Goal: Information Seeking & Learning: Learn about a topic

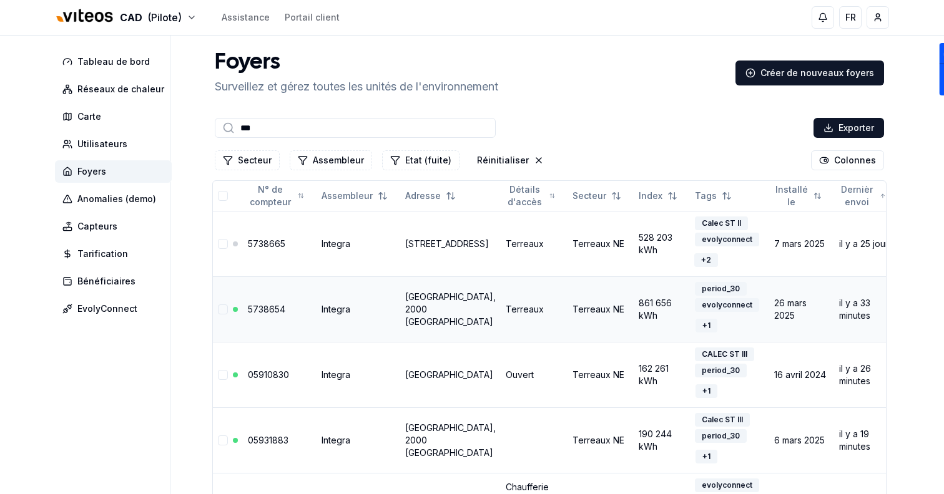
click at [272, 306] on link "5738654" at bounding box center [266, 309] width 37 height 11
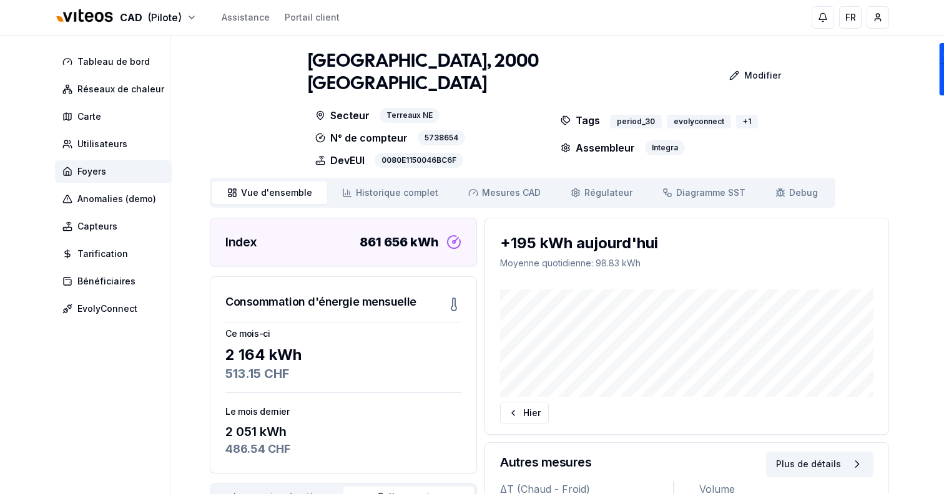
scroll to position [19, 0]
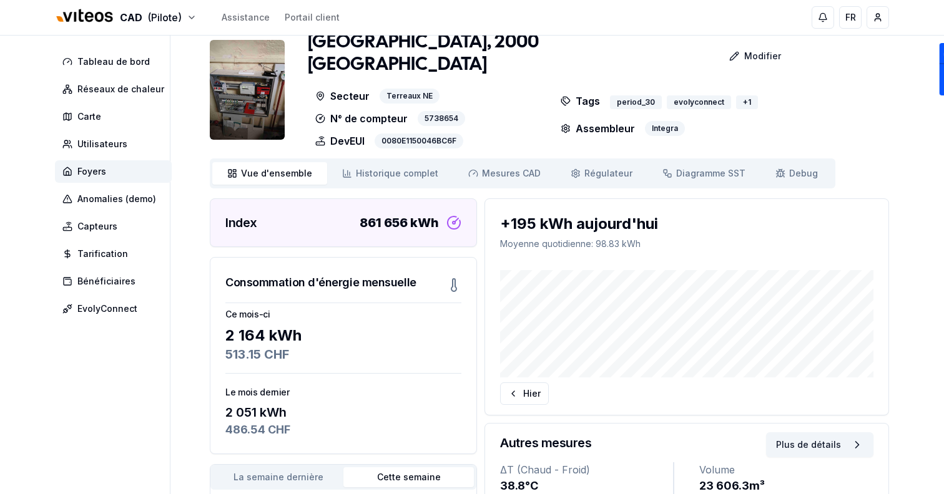
click at [482, 159] on div "Vue d'ensemble ensemble Historique complet Historique Mesures CAD Mes. CAD Régu…" at bounding box center [522, 174] width 625 height 30
click at [490, 165] on link "Mesures CAD Mes. CAD" at bounding box center [504, 173] width 102 height 22
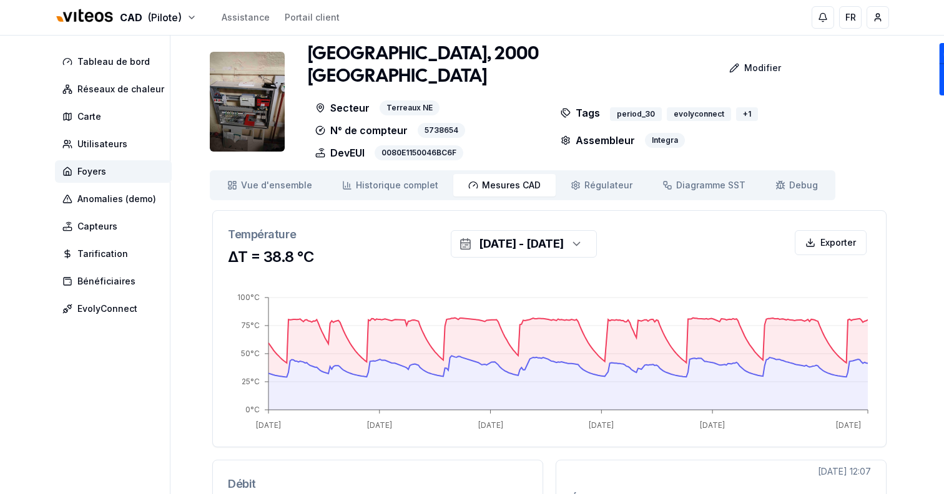
scroll to position [9, 0]
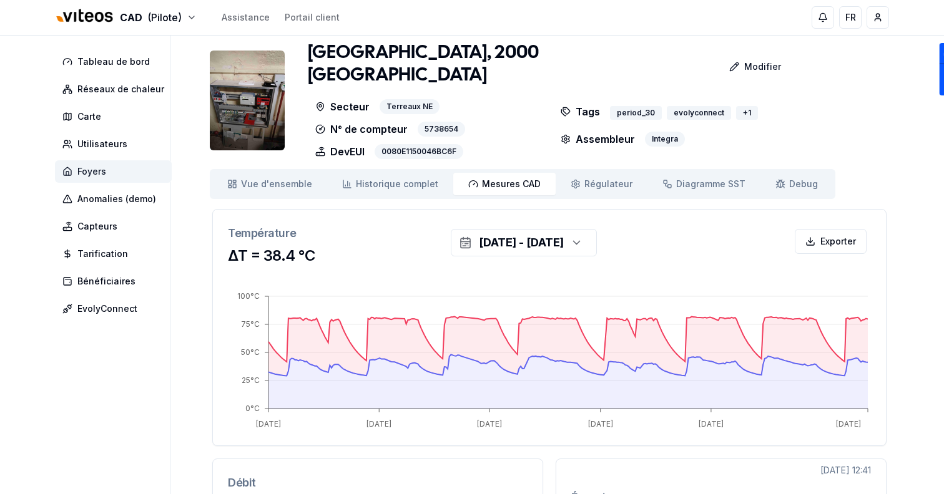
click at [153, 173] on span "Foyers" at bounding box center [113, 171] width 117 height 22
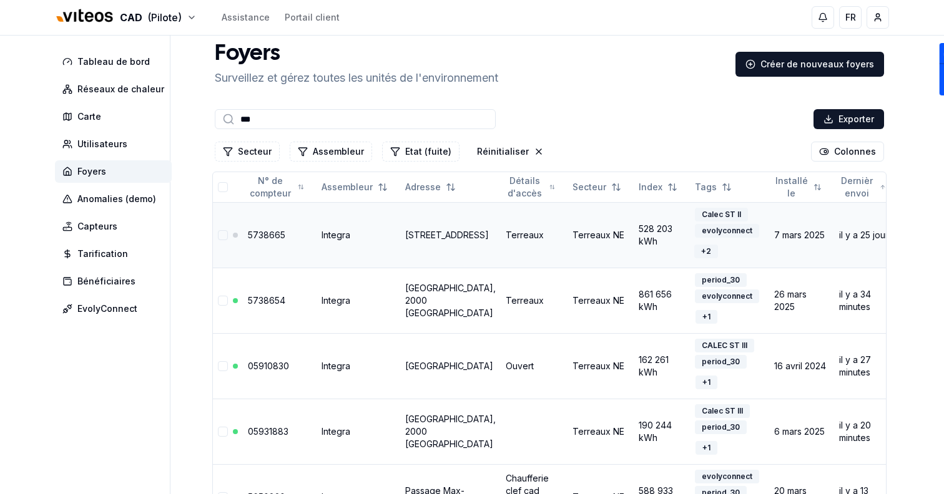
scroll to position [156, 0]
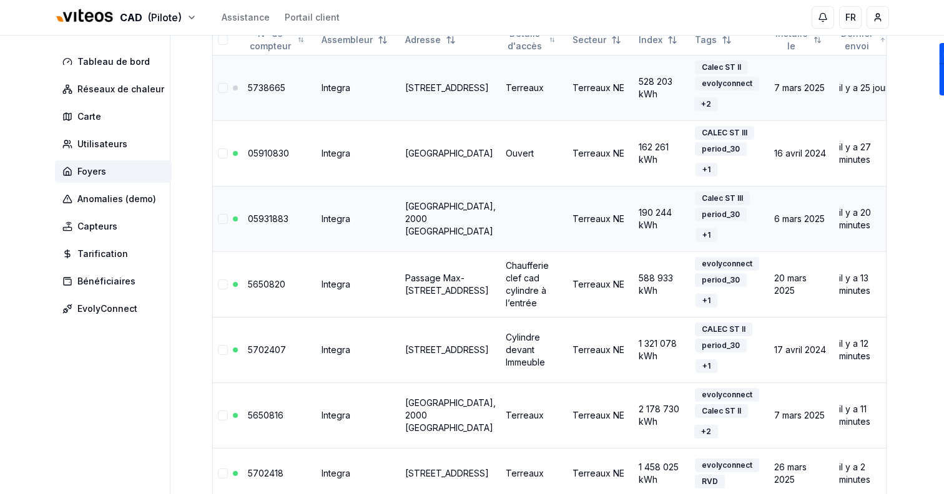
click at [426, 225] on link "Faubourg du Lac 2, 2000 Neuchâtel" at bounding box center [450, 219] width 90 height 36
click at [433, 276] on link "Passage Max-Meuron 6, 2000 Neuchâtel" at bounding box center [447, 284] width 84 height 23
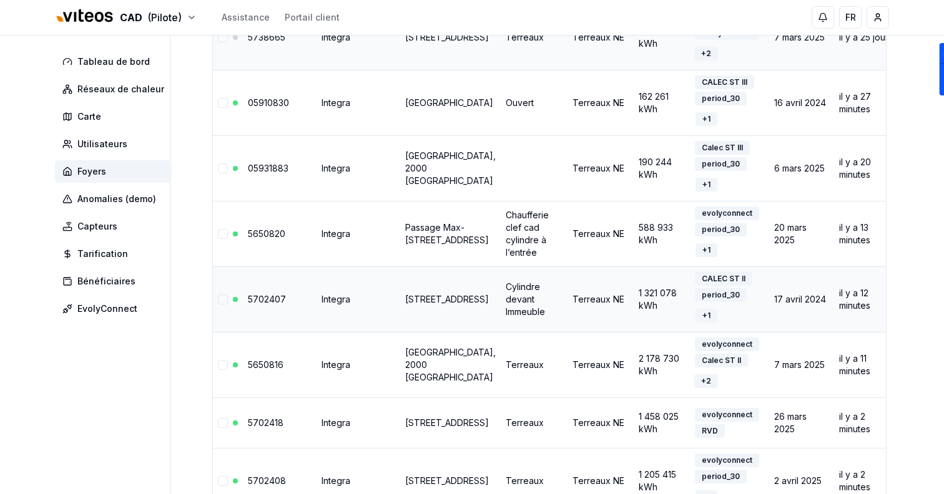
click at [416, 297] on link "Avenue de la Gare 15" at bounding box center [447, 299] width 84 height 11
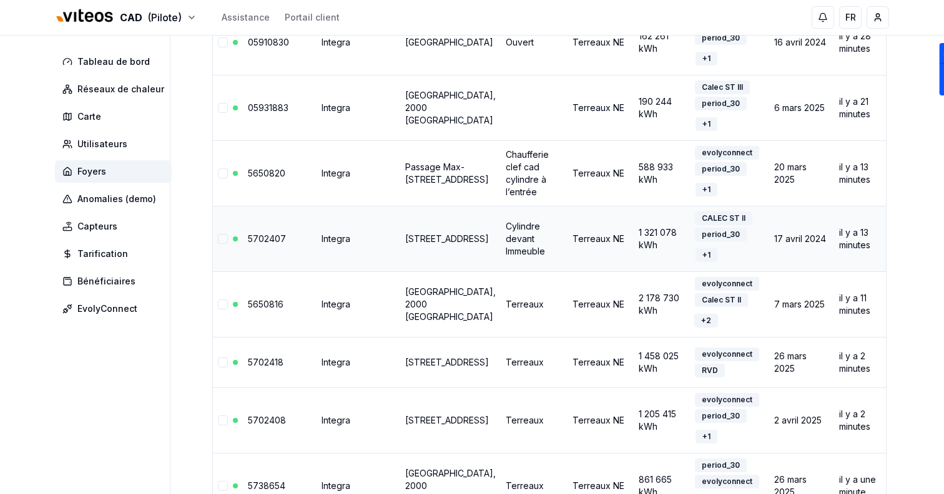
scroll to position [279, 0]
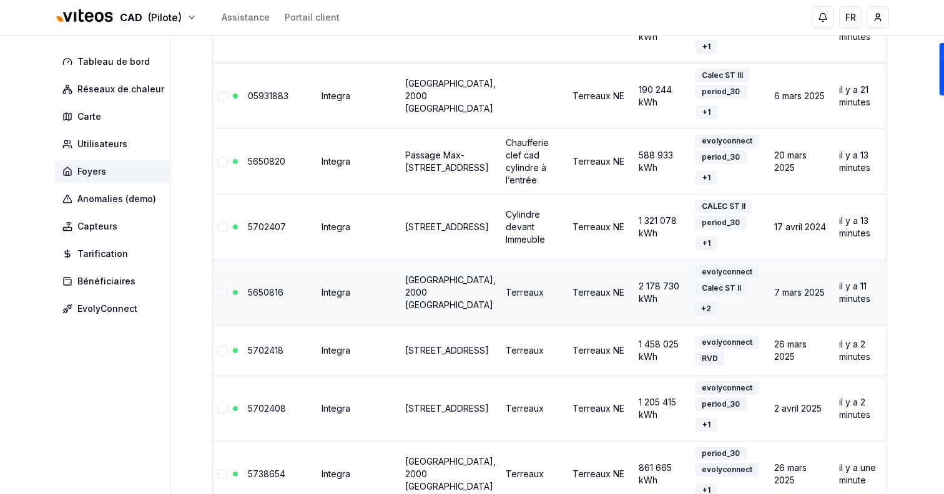
click at [433, 280] on link "Faubourg du Lac 5, 2000 Neuchâtel" at bounding box center [450, 293] width 90 height 36
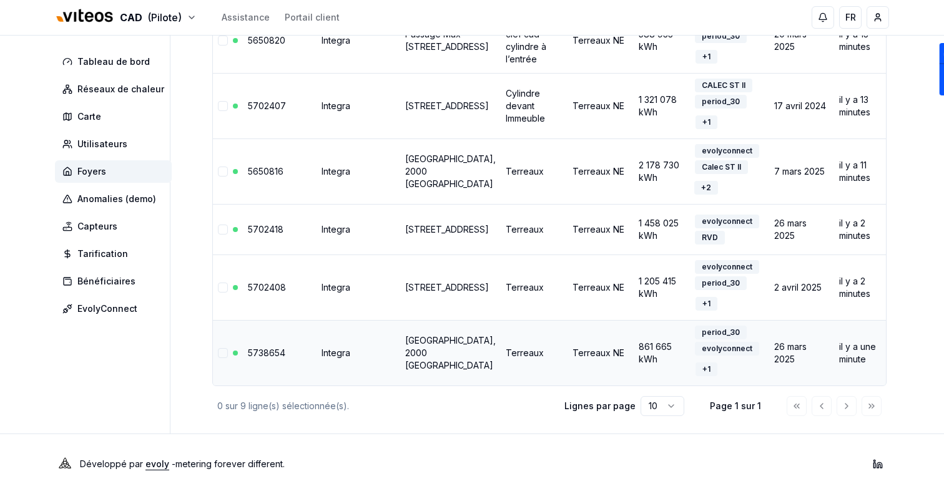
click at [421, 342] on link "Rue de l'Hôtel-de-Ville 2, 2000 Neuchâtel" at bounding box center [450, 353] width 90 height 36
click at [410, 292] on link "[STREET_ADDRESS]" at bounding box center [447, 287] width 84 height 11
click at [411, 224] on link "Rue des Terreaux 14, 2000 Neuchâtel" at bounding box center [447, 229] width 84 height 11
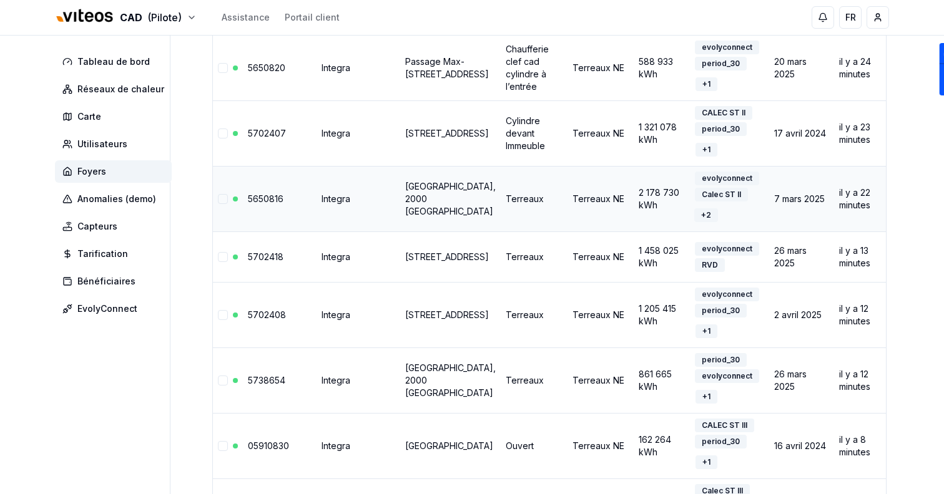
scroll to position [0, 0]
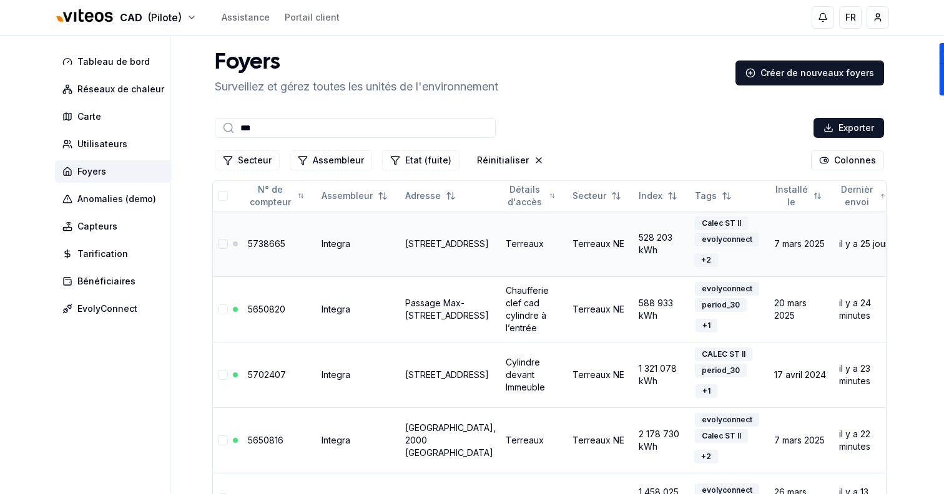
click at [424, 249] on link "Rue des Terreaux 9, 2000 Neuchâtel" at bounding box center [447, 243] width 84 height 11
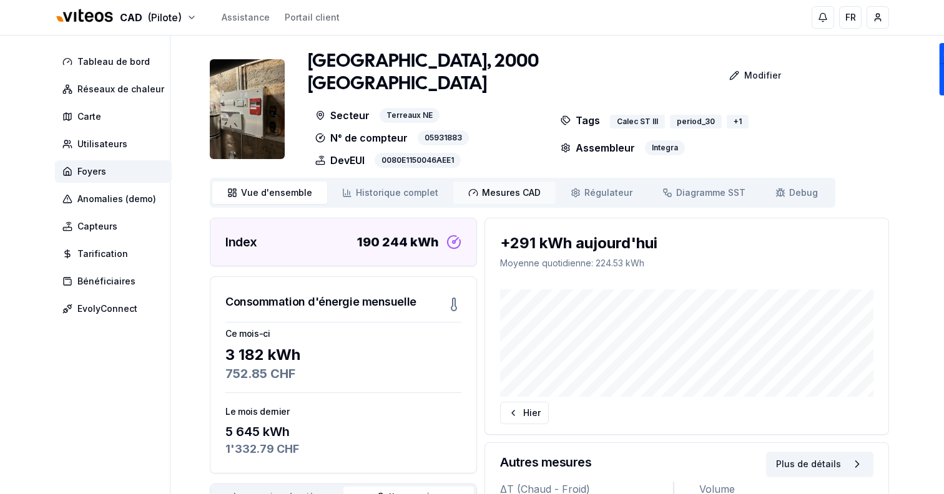
click at [489, 185] on link "Mesures CAD Mes. CAD" at bounding box center [504, 193] width 102 height 22
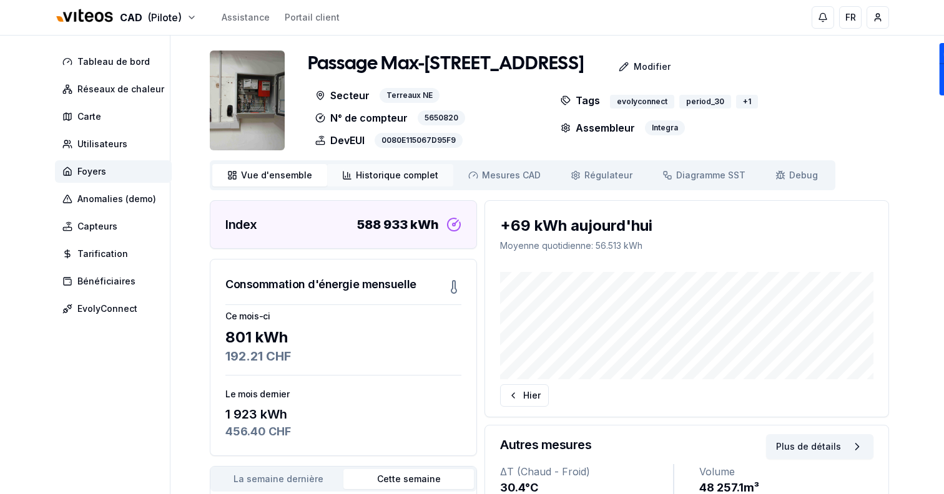
click at [416, 165] on link "Historique complet Historique" at bounding box center [390, 175] width 126 height 22
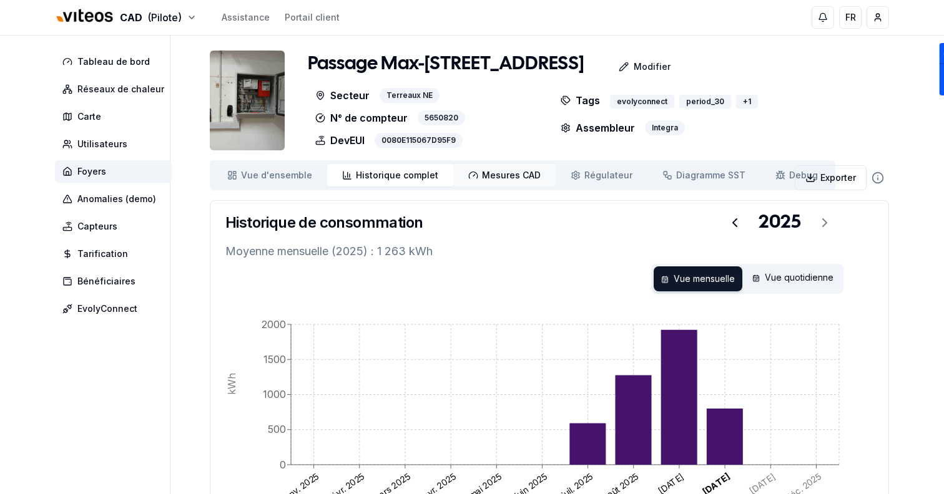
click at [521, 183] on link "Mesures CAD Mes. CAD" at bounding box center [504, 175] width 102 height 22
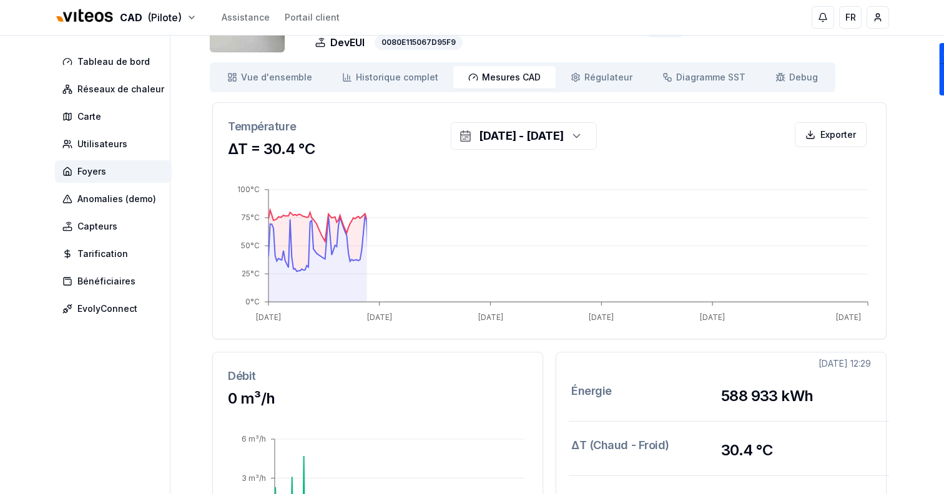
scroll to position [99, 0]
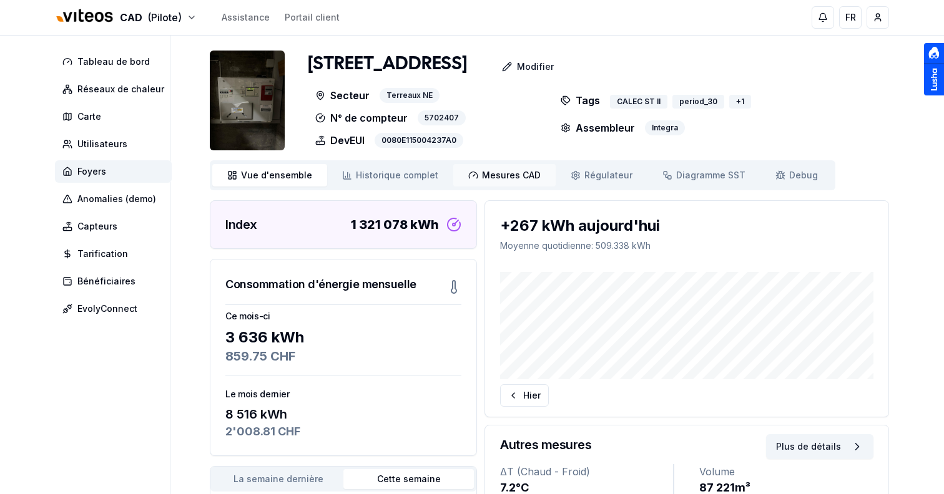
click at [489, 175] on span "Mesures CAD" at bounding box center [511, 175] width 59 height 12
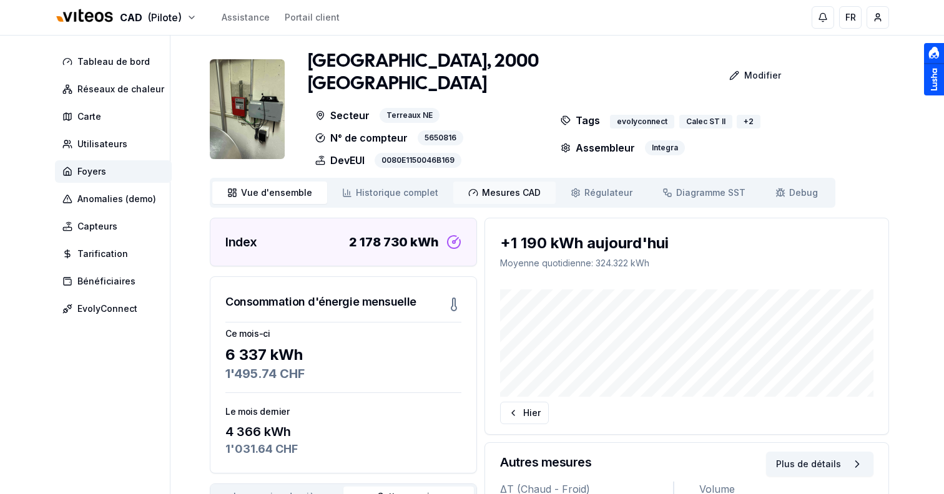
click at [512, 187] on span "Mesures CAD" at bounding box center [511, 193] width 59 height 12
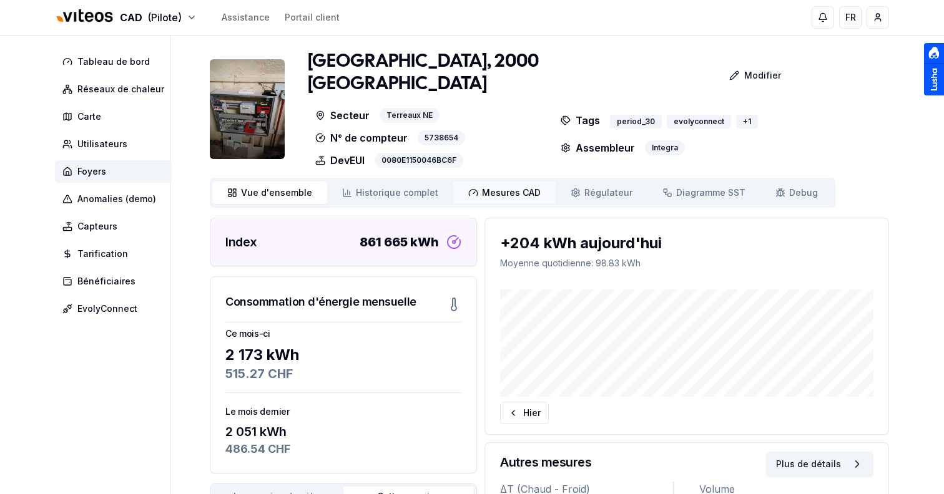
click at [497, 187] on span "Mesures CAD" at bounding box center [511, 193] width 59 height 12
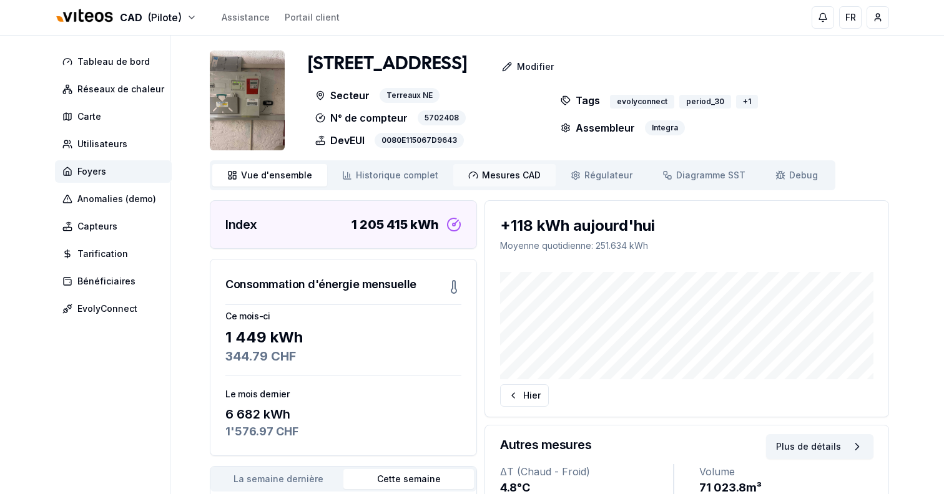
click at [492, 184] on link "Mesures CAD Mes. CAD" at bounding box center [504, 175] width 102 height 22
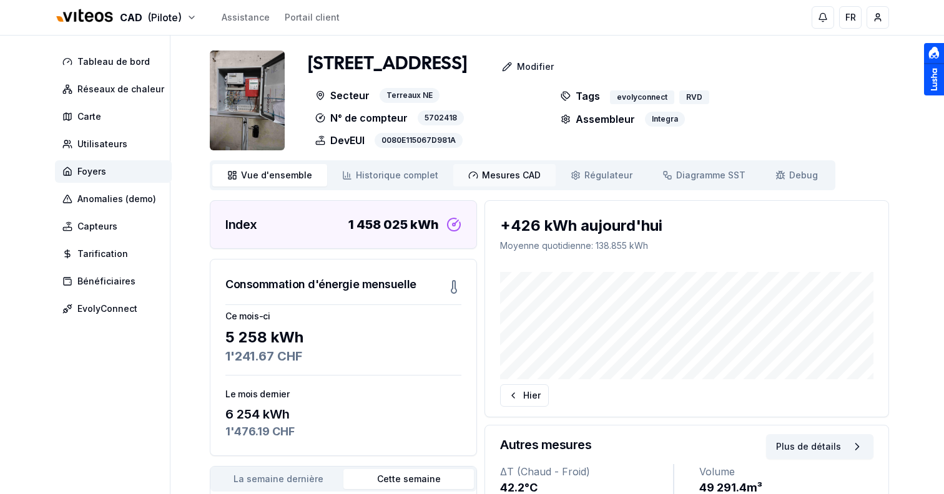
click at [511, 176] on span "Mesures CAD" at bounding box center [511, 175] width 59 height 12
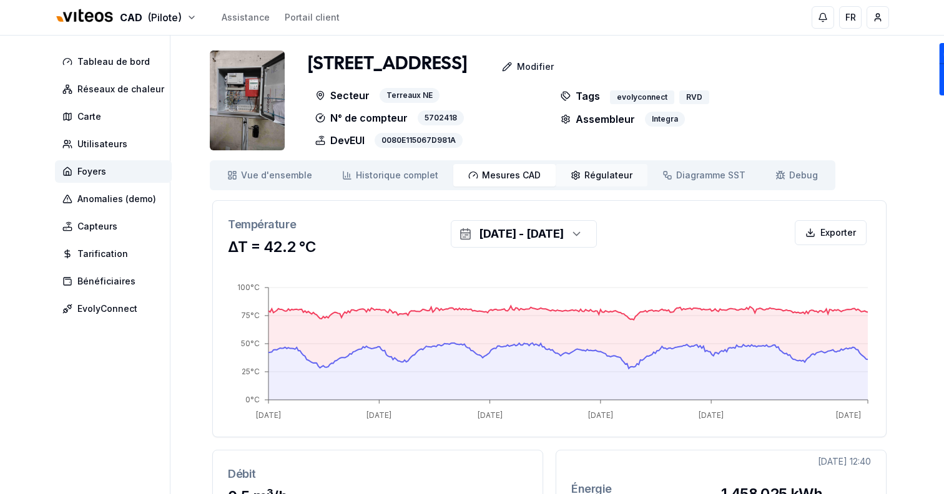
click at [593, 178] on span "Régulateur" at bounding box center [608, 175] width 48 height 12
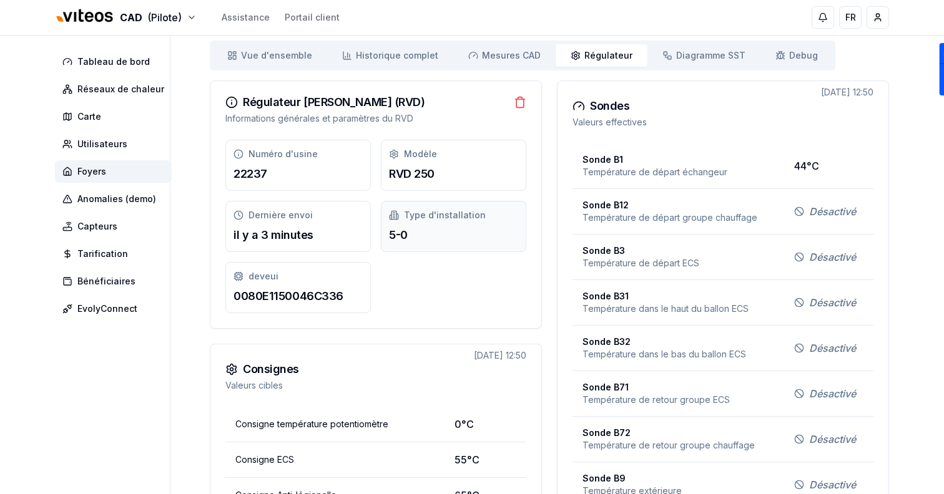
scroll to position [117, 0]
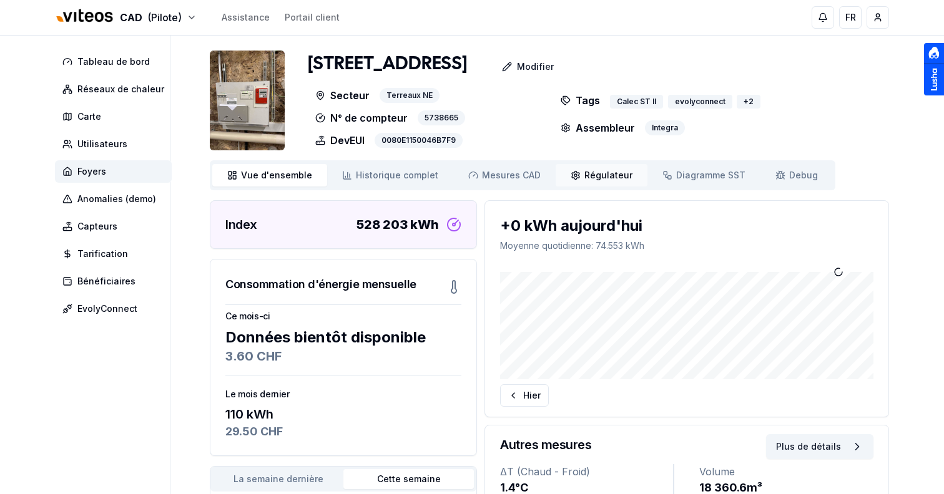
click at [610, 182] on link "Régulateur Régulateur" at bounding box center [601, 175] width 92 height 22
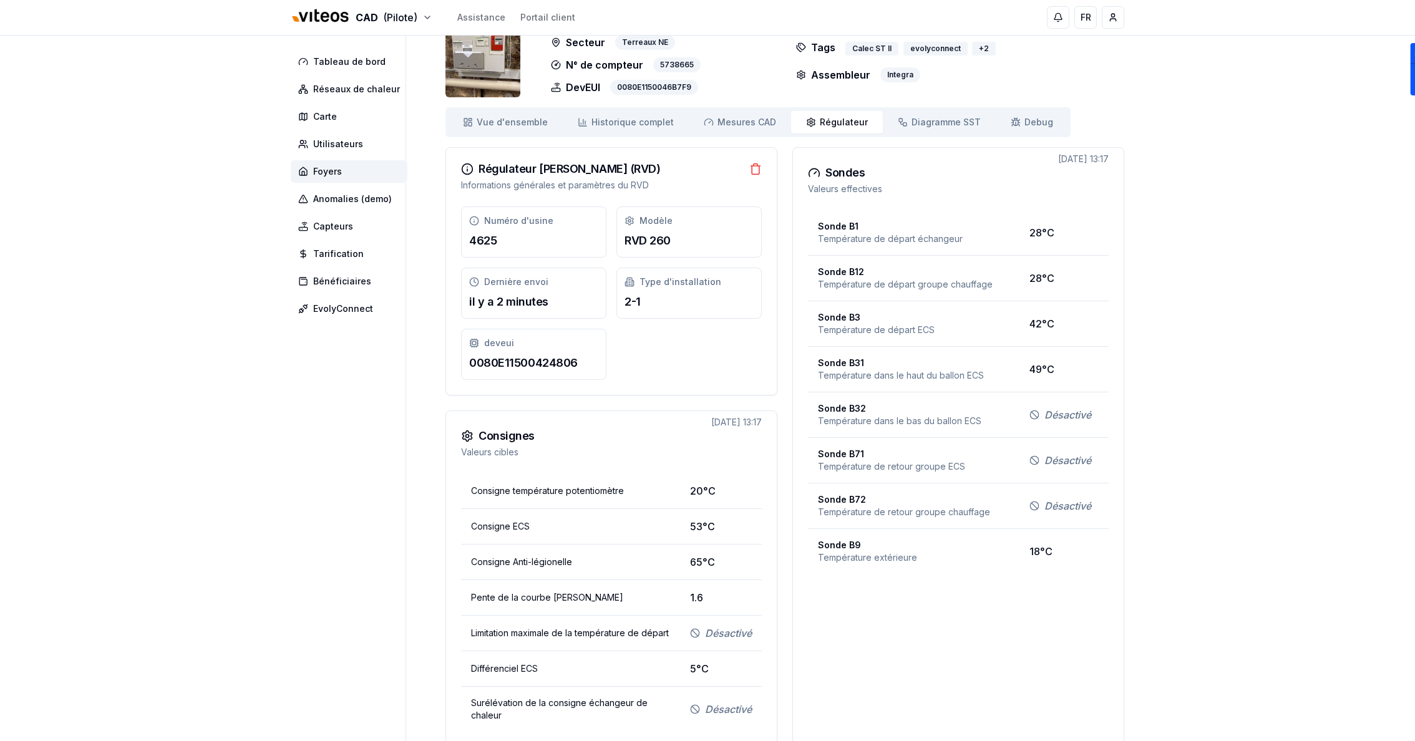
scroll to position [26, 0]
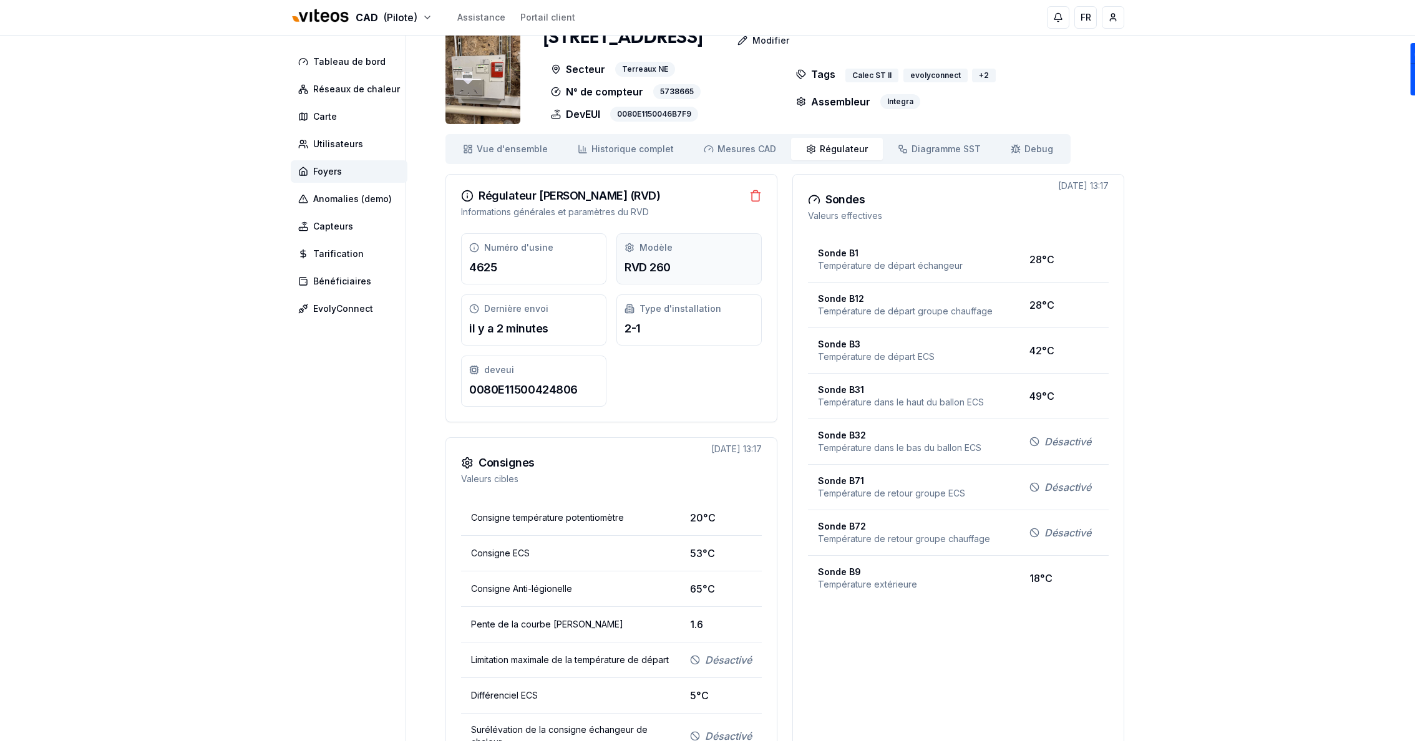
click at [640, 252] on span "Modèle" at bounding box center [656, 248] width 33 height 12
click at [745, 153] on span "Mesures CAD" at bounding box center [747, 149] width 59 height 12
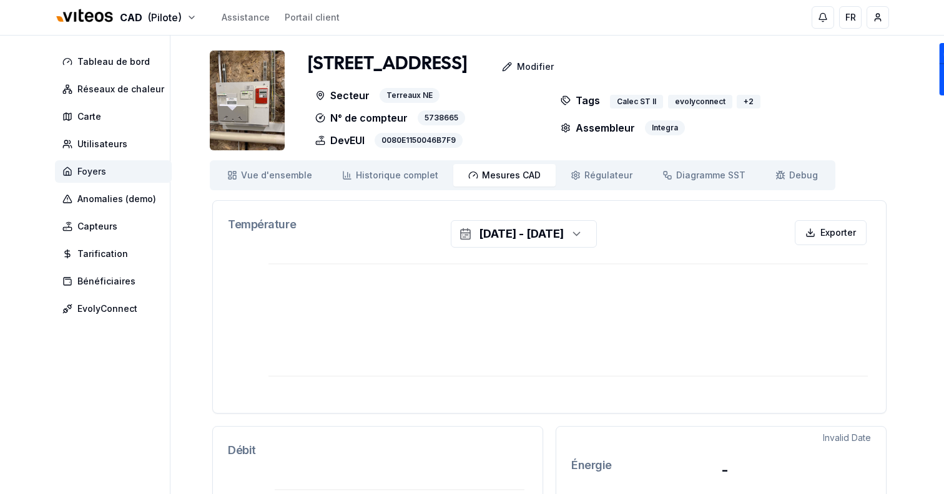
click at [98, 169] on span "Foyers" at bounding box center [91, 171] width 29 height 12
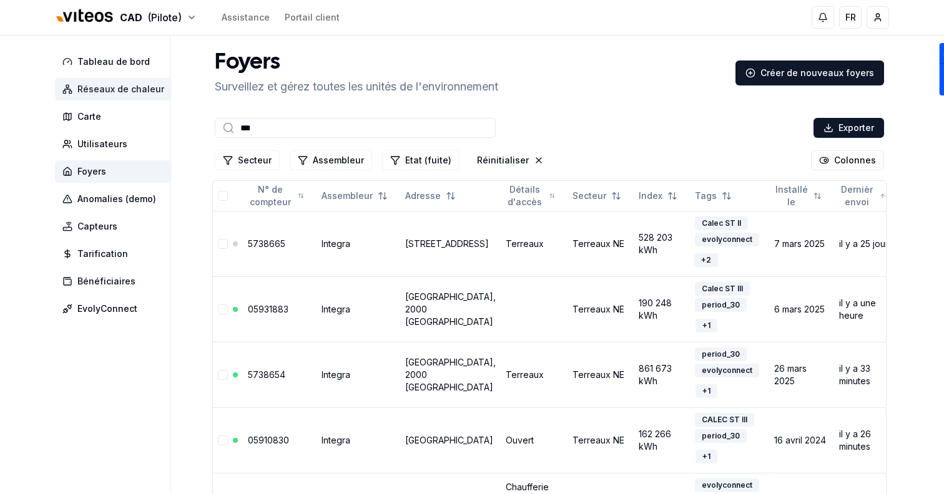
click at [142, 92] on span "Réseaux de chaleur" at bounding box center [120, 89] width 87 height 12
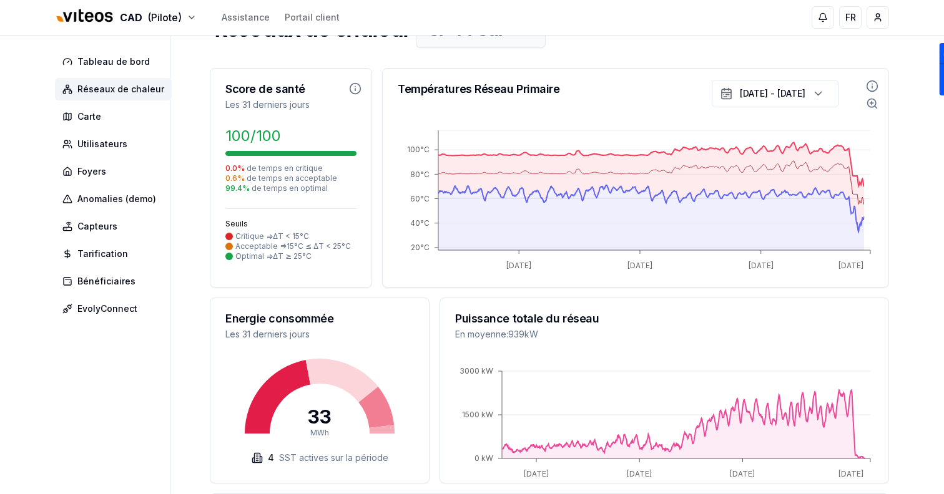
scroll to position [9, 0]
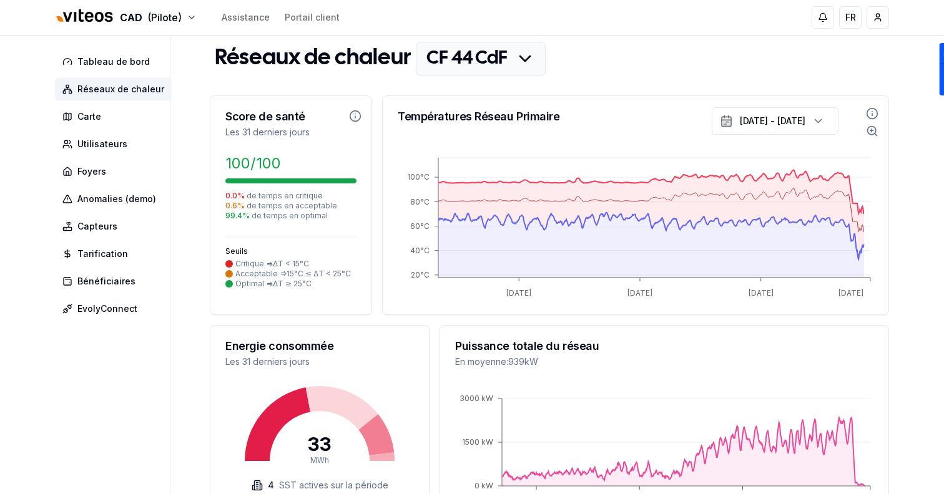
click at [507, 48] on html "CAD (Pilote) Assistance Portail client FR Sami Tableau de bord Réseaux de chale…" at bounding box center [472, 440] width 944 height 899
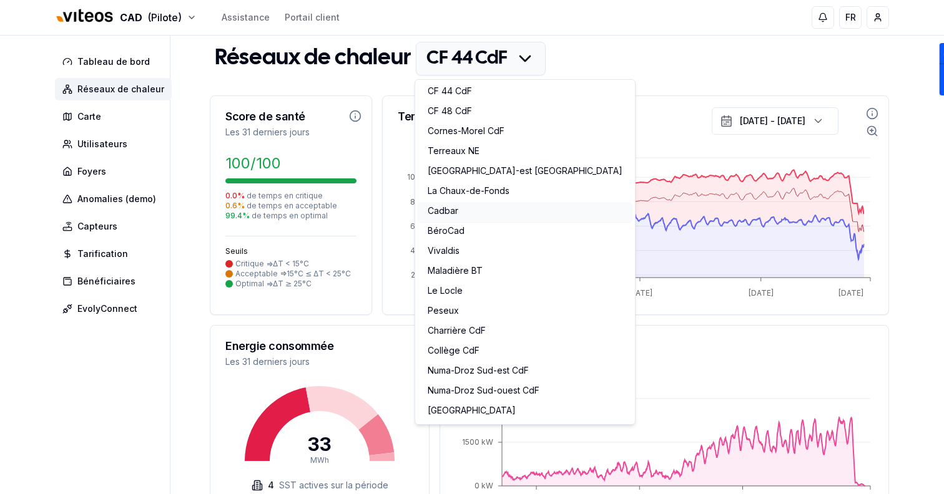
click at [491, 207] on link "Cadbar" at bounding box center [525, 212] width 215 height 20
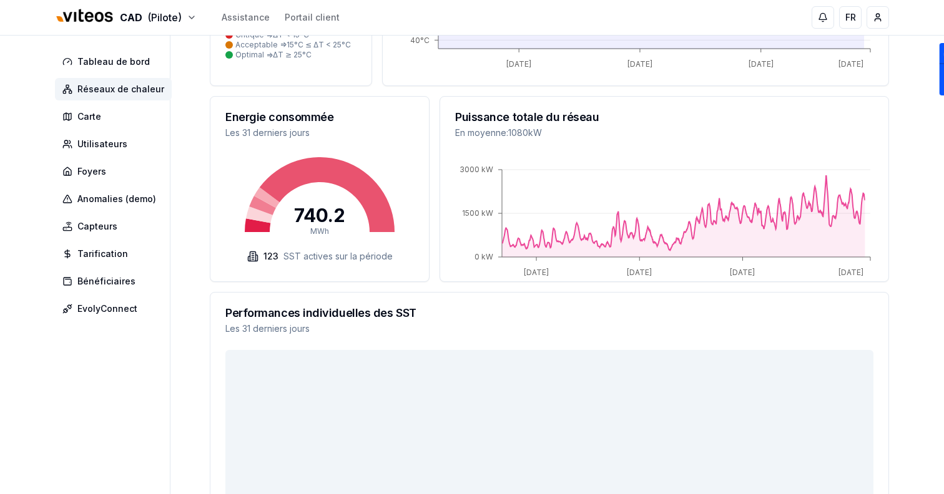
scroll to position [237, 0]
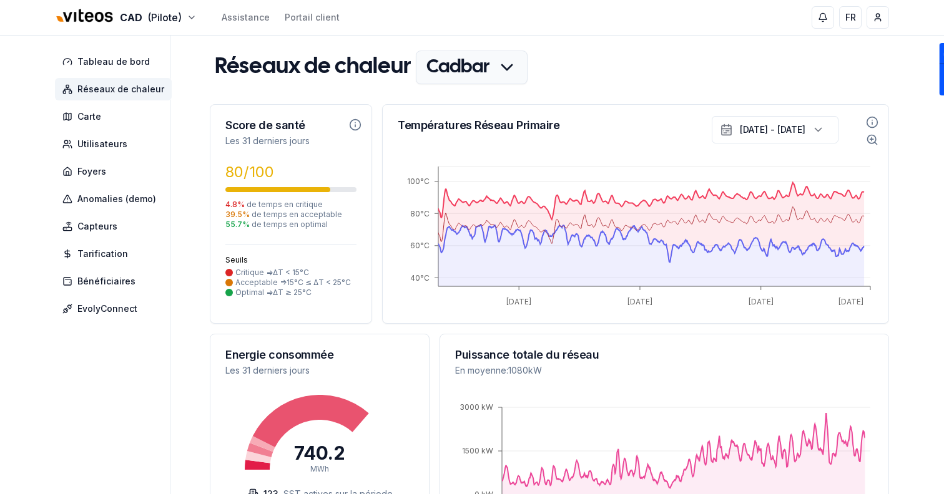
click at [461, 70] on html "CAD (Pilote) Assistance Portail client FR Sami Tableau de bord Réseaux de chale…" at bounding box center [472, 448] width 944 height 897
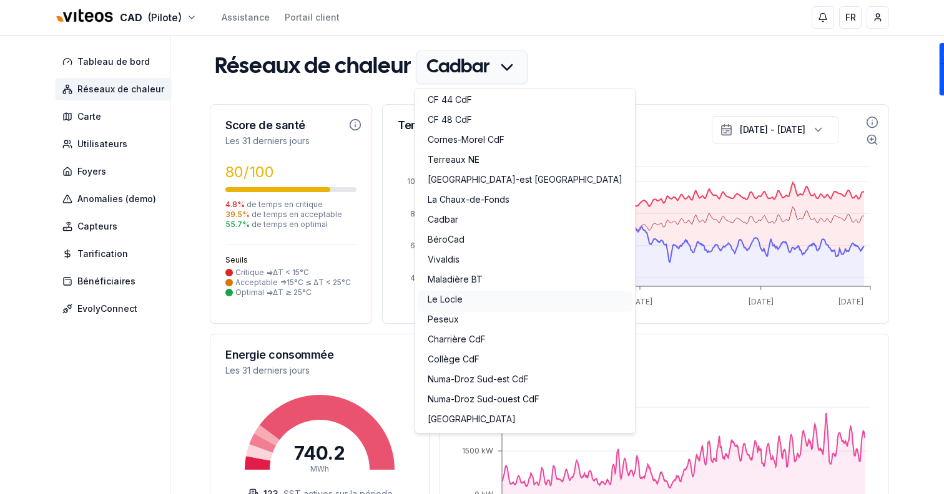
click at [461, 301] on link "Le Locle" at bounding box center [525, 301] width 215 height 20
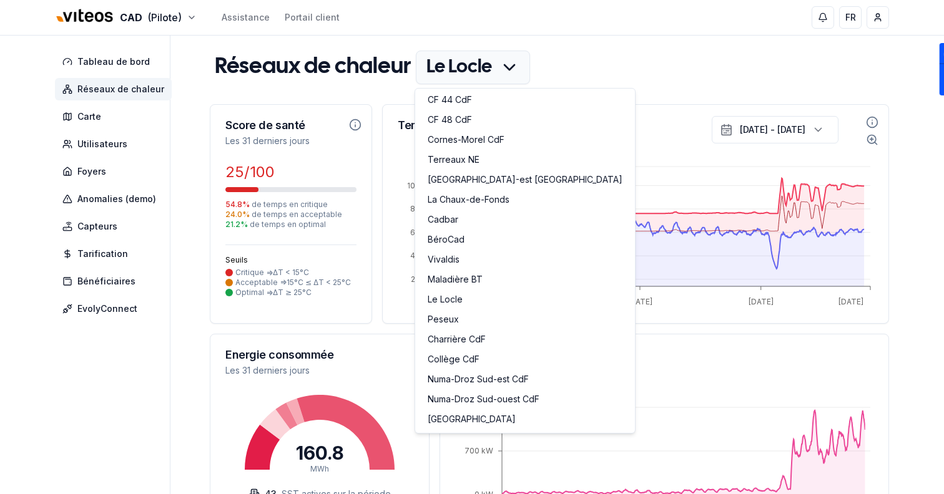
click at [506, 65] on html "CAD (Pilote) Assistance Portail client FR Sami Tableau de bord Réseaux de chale…" at bounding box center [472, 448] width 944 height 897
click at [473, 164] on link "Terreaux NE" at bounding box center [525, 161] width 215 height 20
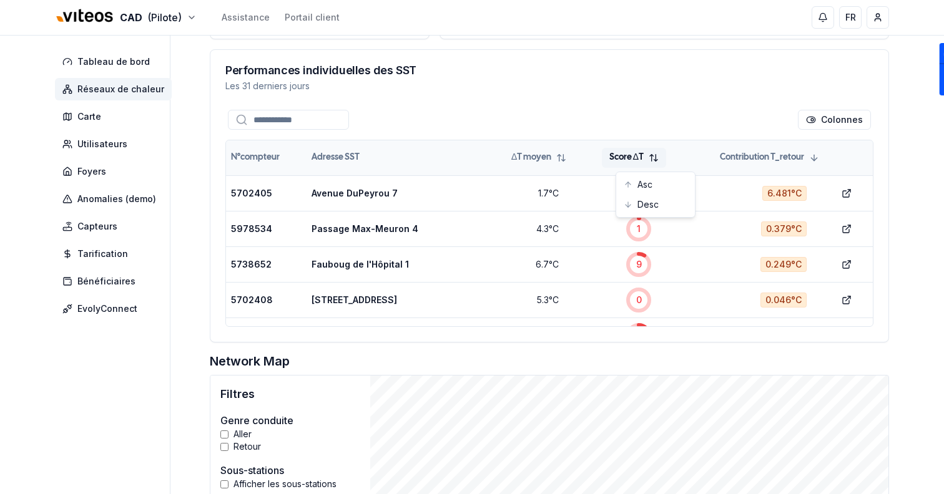
click at [655, 167] on html "CAD (Pilote) Assistance Portail client FR Sami Tableau de bord Réseaux de chale…" at bounding box center [472, 172] width 944 height 1306
click at [653, 183] on div "Asc" at bounding box center [655, 185] width 74 height 20
click at [656, 163] on html "CAD (Pilote) Assistance Portail client FR Sami Tableau de bord Réseaux de chale…" at bounding box center [472, 172] width 944 height 1306
click at [658, 204] on div "Desc" at bounding box center [655, 205] width 74 height 20
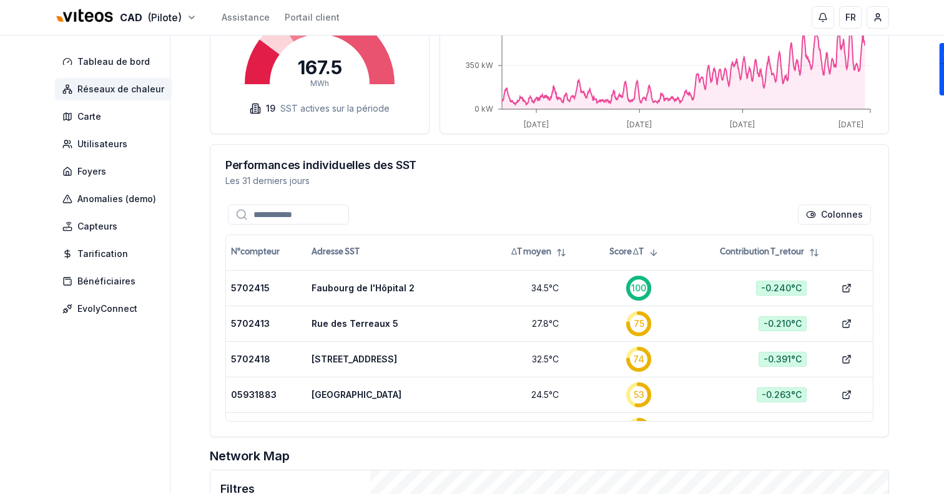
scroll to position [391, 0]
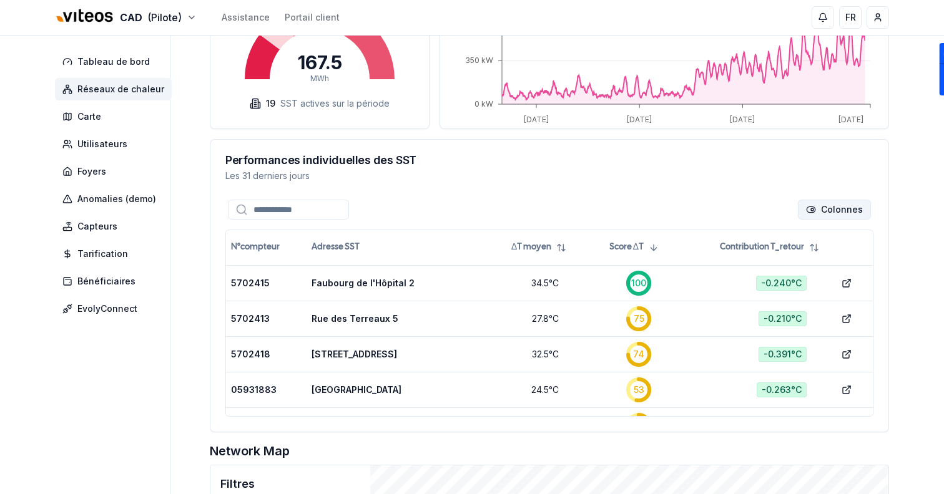
click at [827, 207] on html "CAD (Pilote) Assistance Portail client FR Sami Tableau de bord Réseaux de chale…" at bounding box center [472, 262] width 944 height 1306
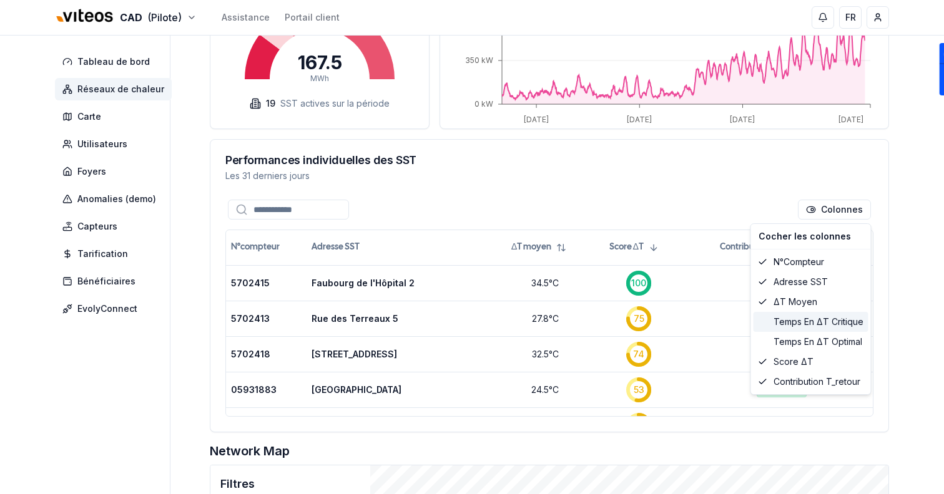
click at [816, 319] on div "Temps en ΔT critique" at bounding box center [810, 322] width 115 height 20
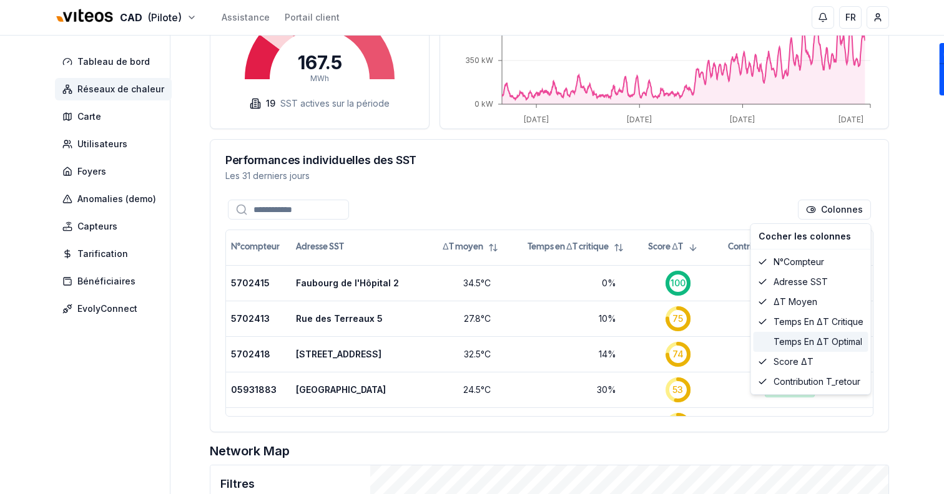
click at [819, 335] on div "Temps en ΔT optimal" at bounding box center [810, 342] width 115 height 20
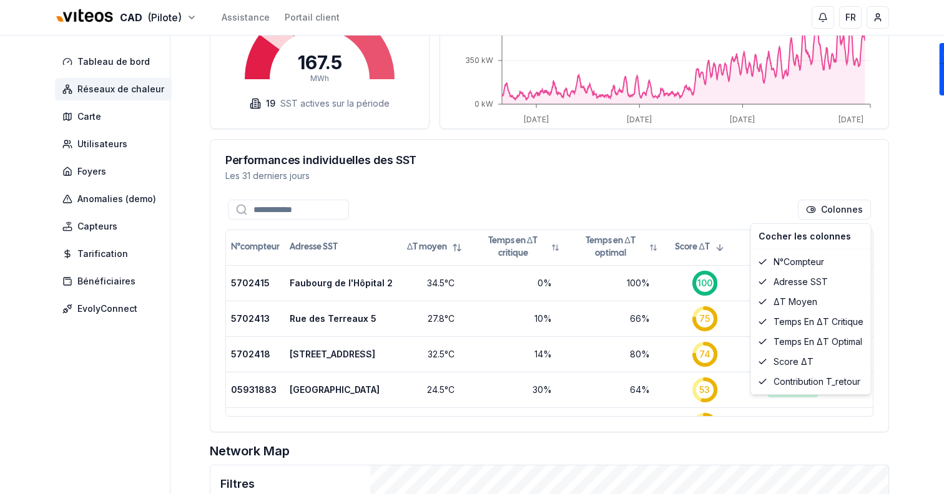
click at [922, 286] on html "CAD (Pilote) Assistance Portail client FR Sami Tableau de bord Réseaux de chale…" at bounding box center [472, 262] width 944 height 1306
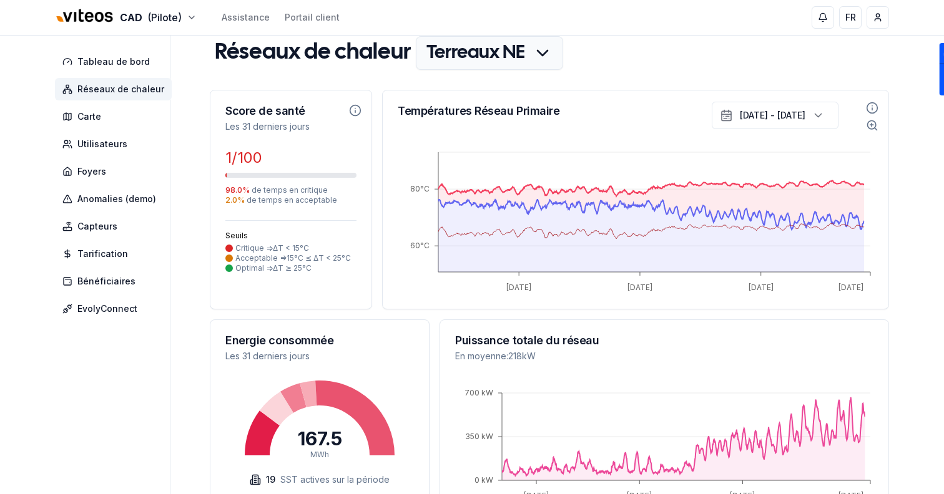
scroll to position [0, 0]
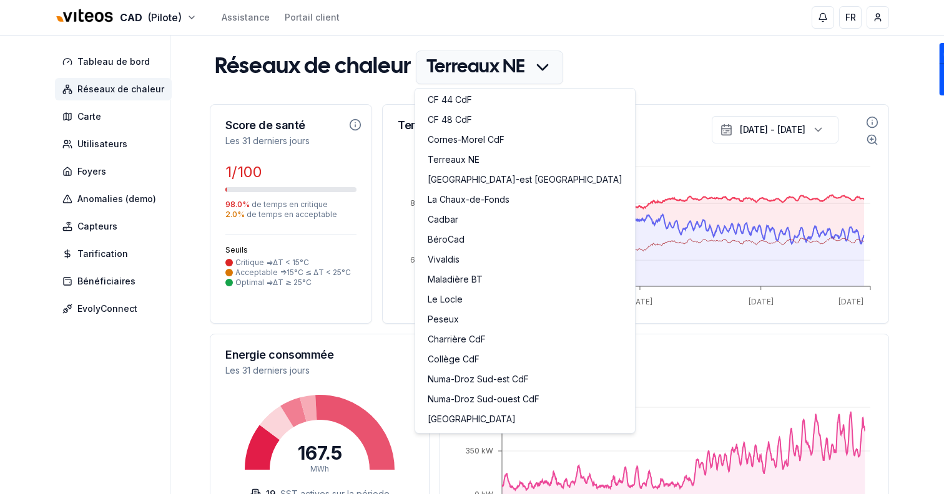
click at [479, 218] on link "Cadbar" at bounding box center [525, 221] width 215 height 20
